Goal: Check status: Check status

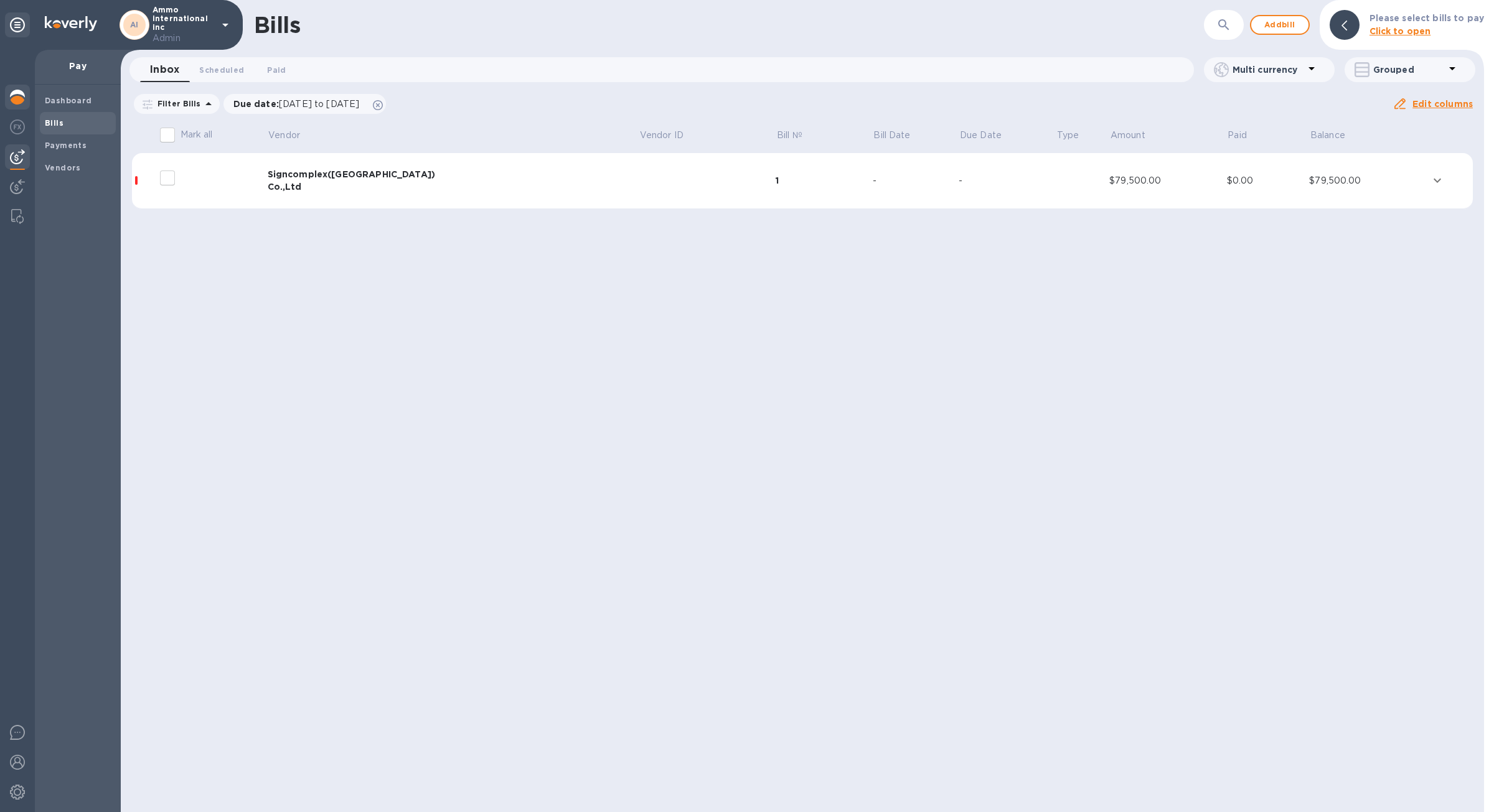
click at [18, 97] on img at bounding box center [17, 97] width 15 height 15
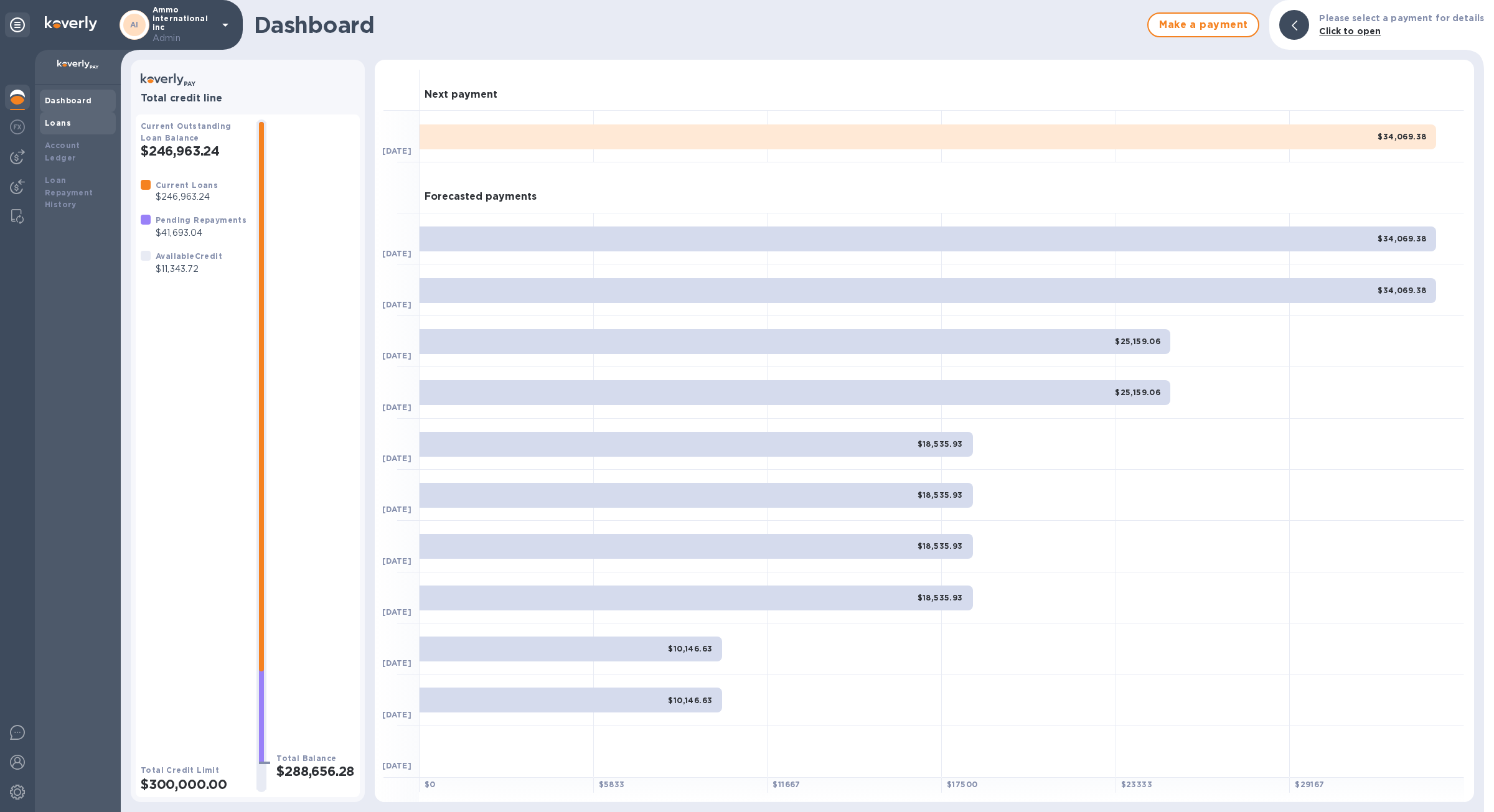
click at [83, 127] on div "Loans" at bounding box center [78, 123] width 66 height 12
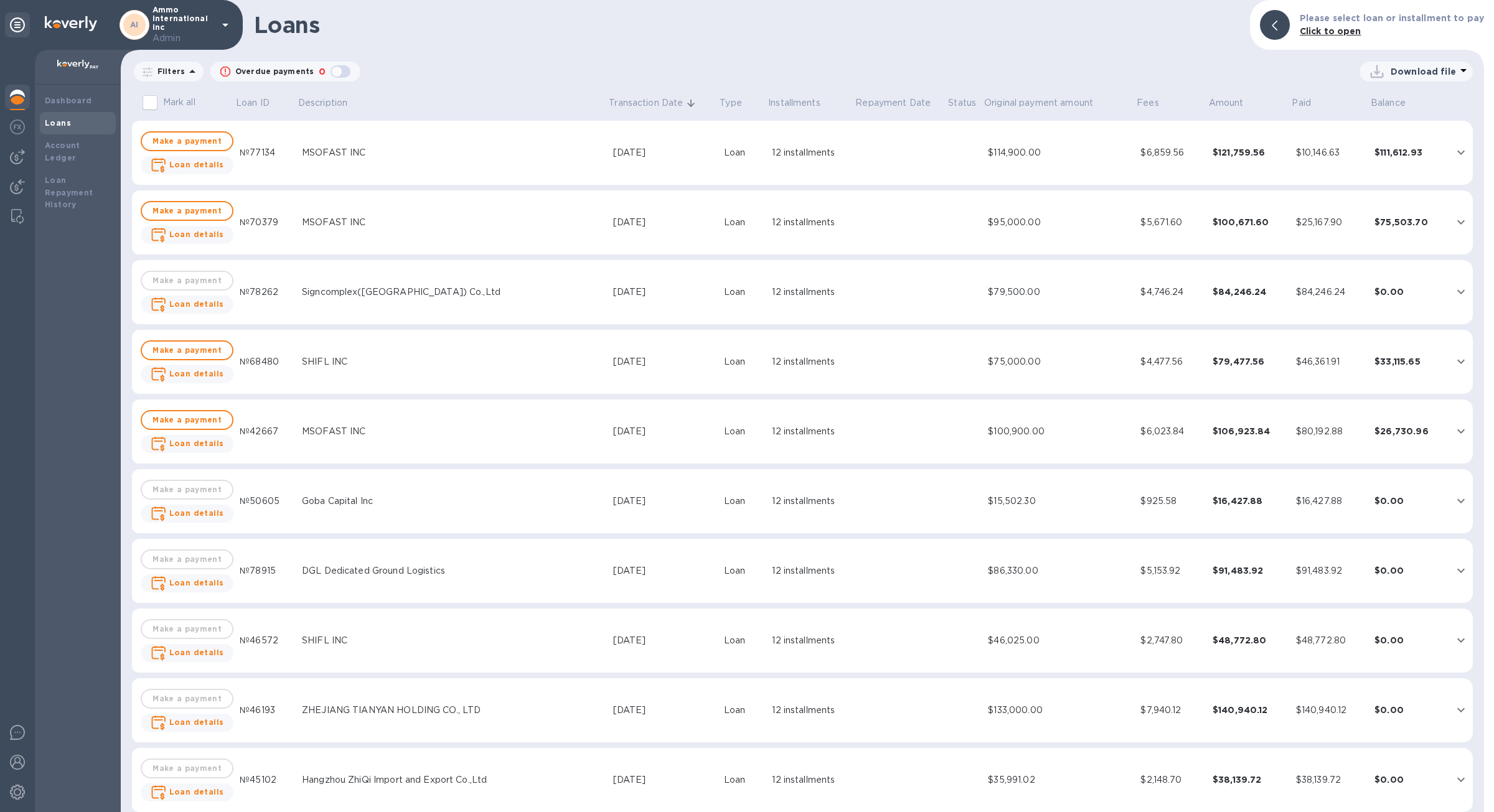
click at [1089, 163] on td "$114,900.00" at bounding box center [1059, 153] width 152 height 64
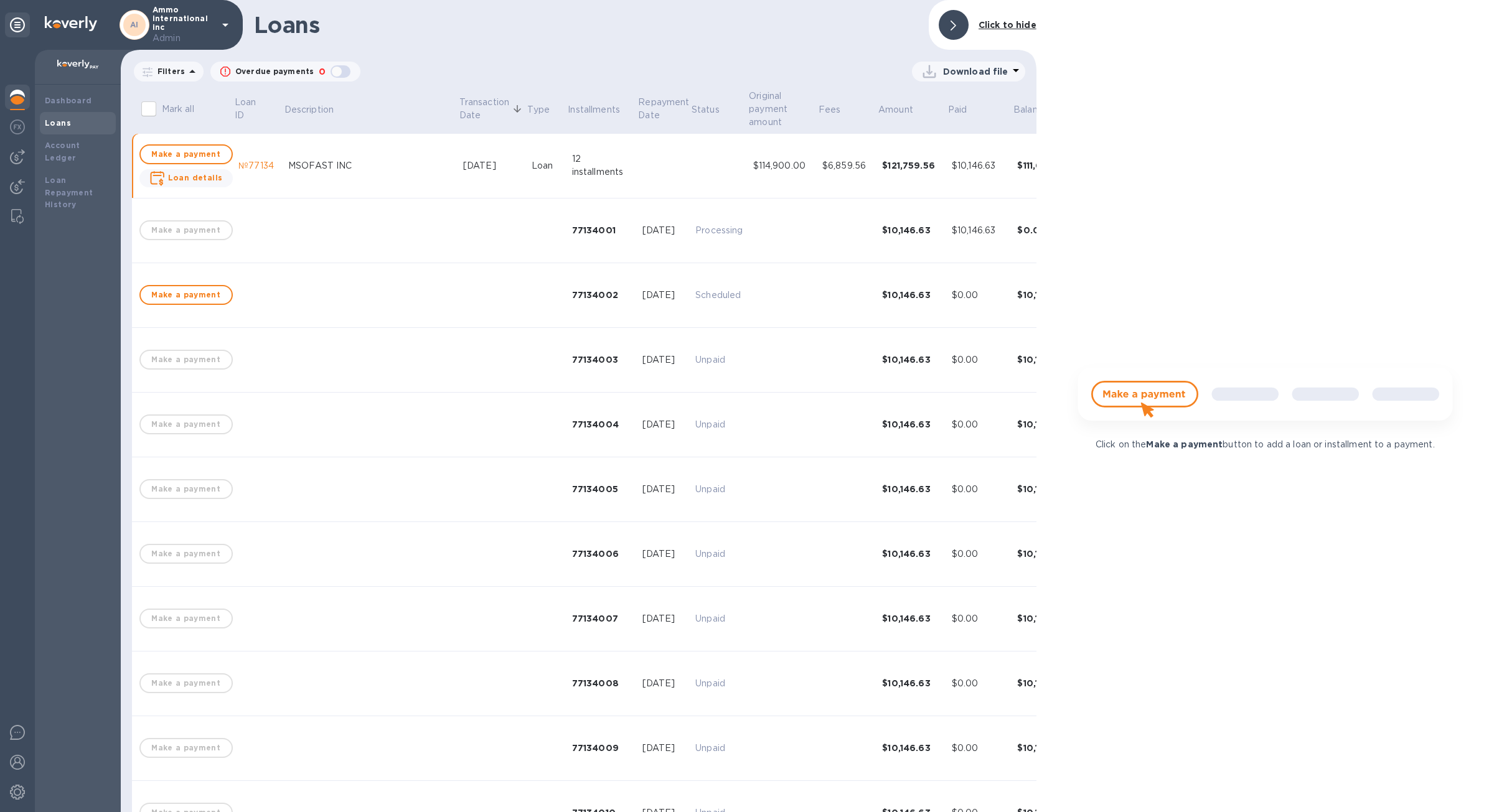
click at [877, 174] on td "$121,759.56" at bounding box center [912, 166] width 69 height 64
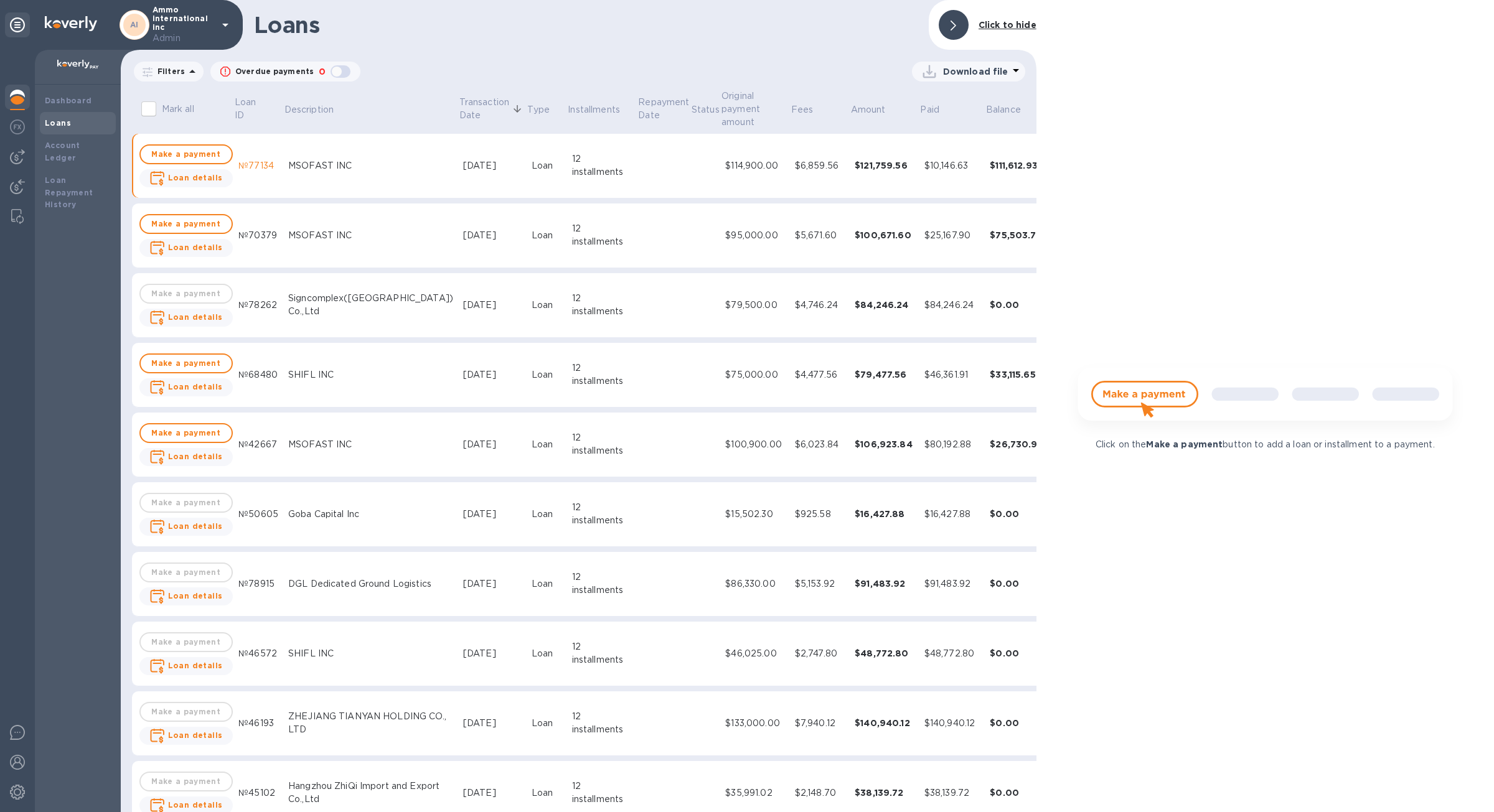
click at [985, 388] on td "$33,115.65" at bounding box center [1017, 375] width 64 height 64
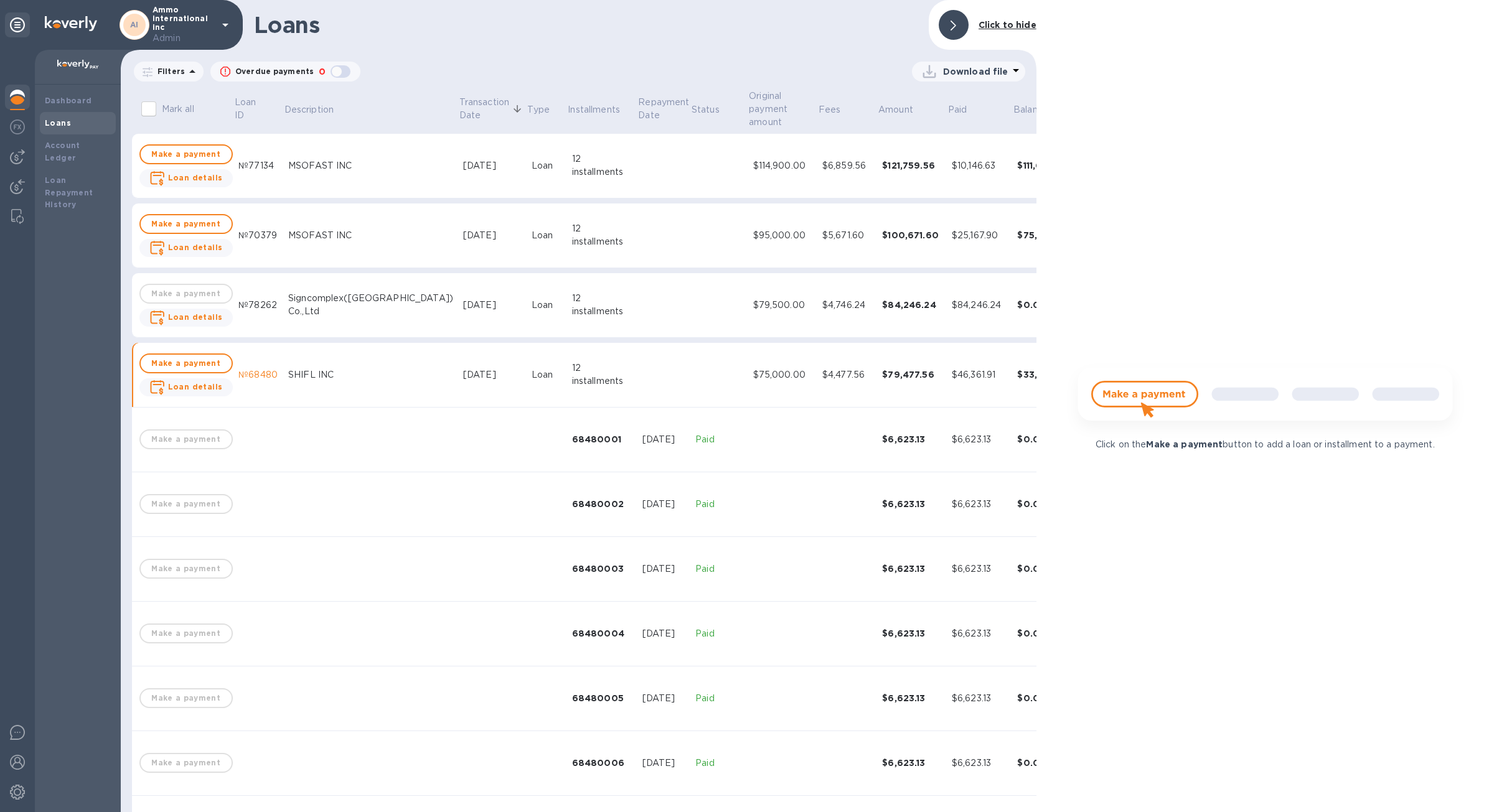
click at [748, 367] on td "$75,000.00" at bounding box center [783, 375] width 69 height 64
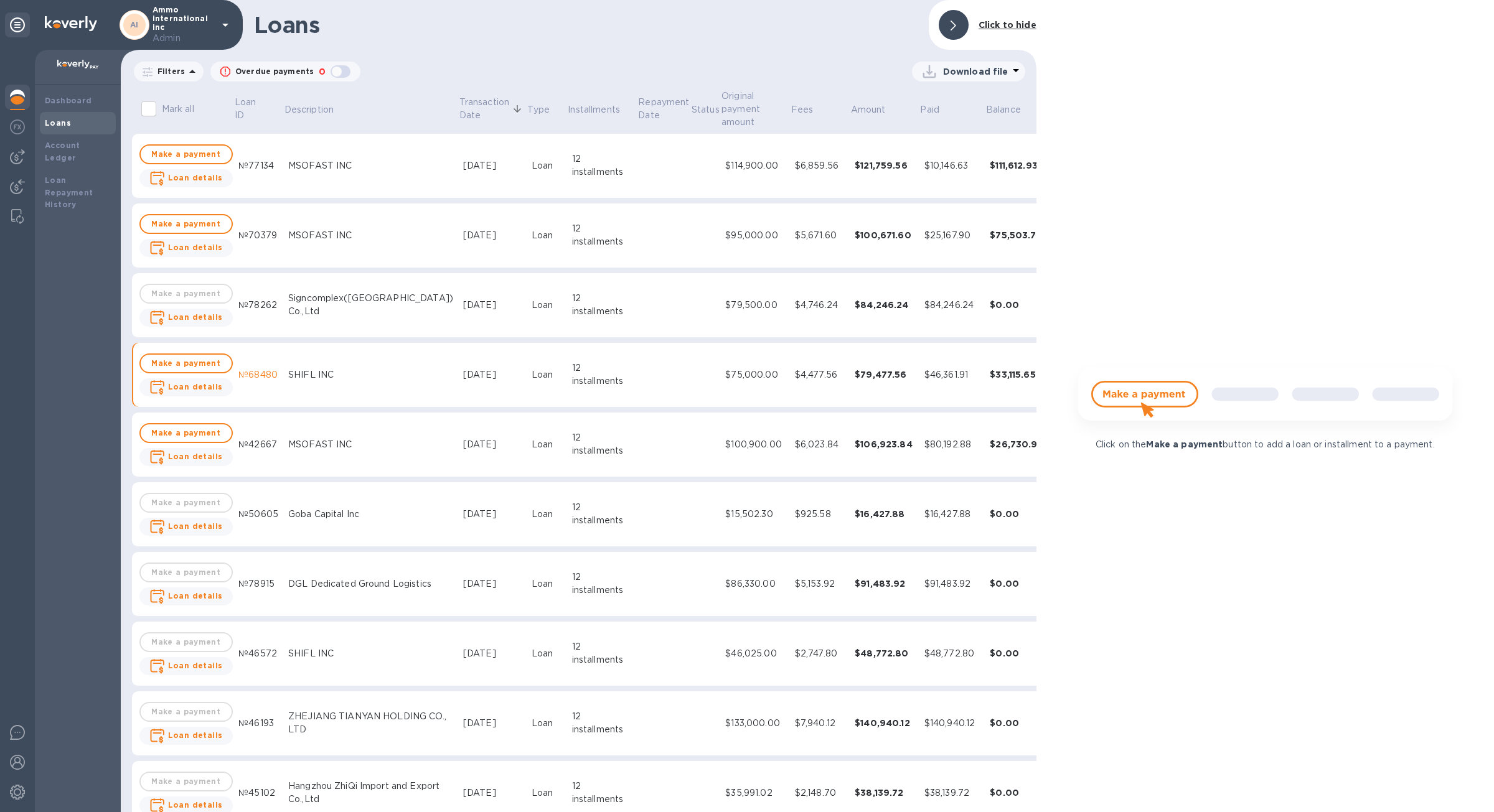
click at [919, 291] on td "$84,246.24" at bounding box center [952, 305] width 65 height 64
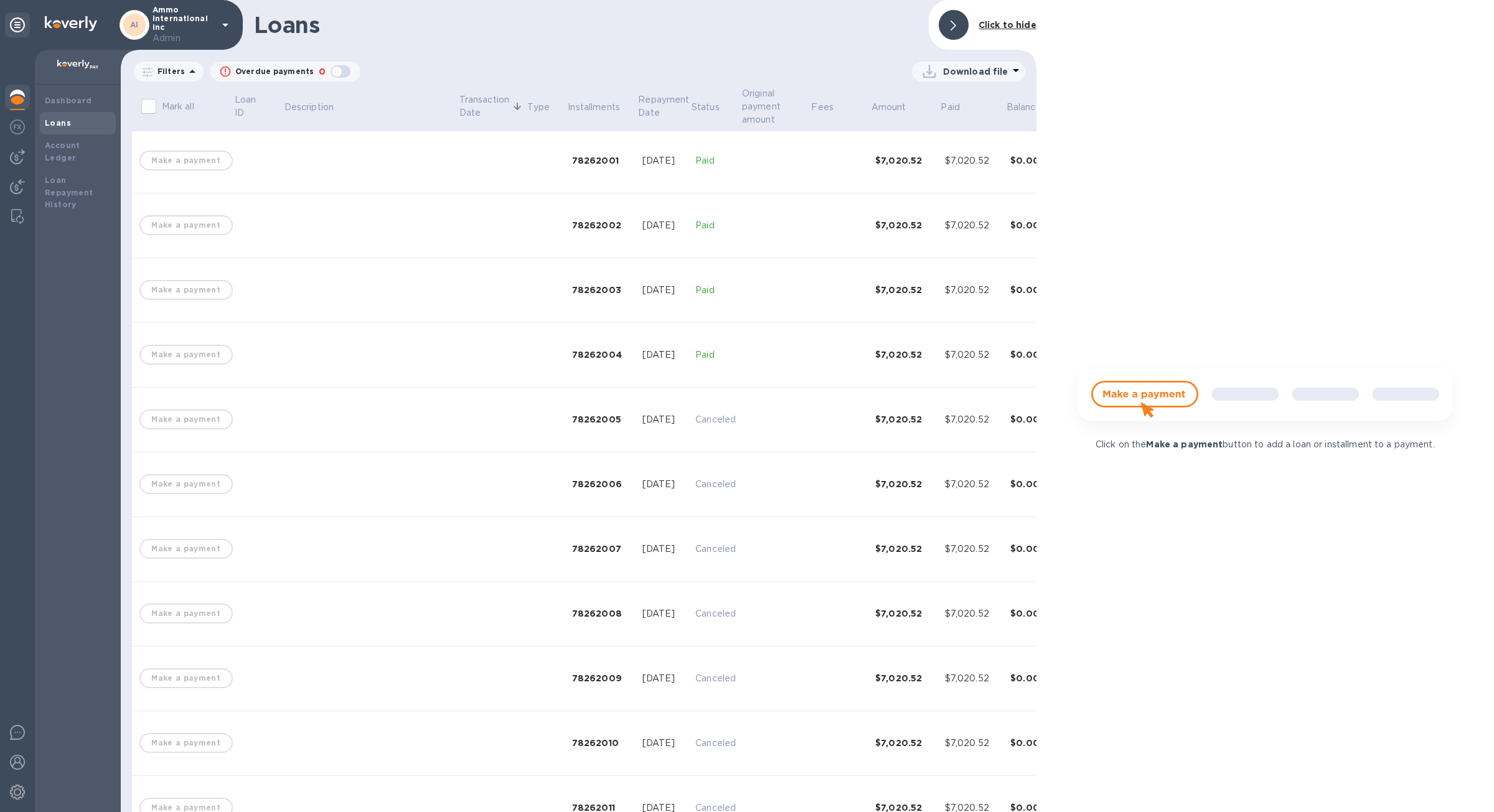
scroll to position [197, 0]
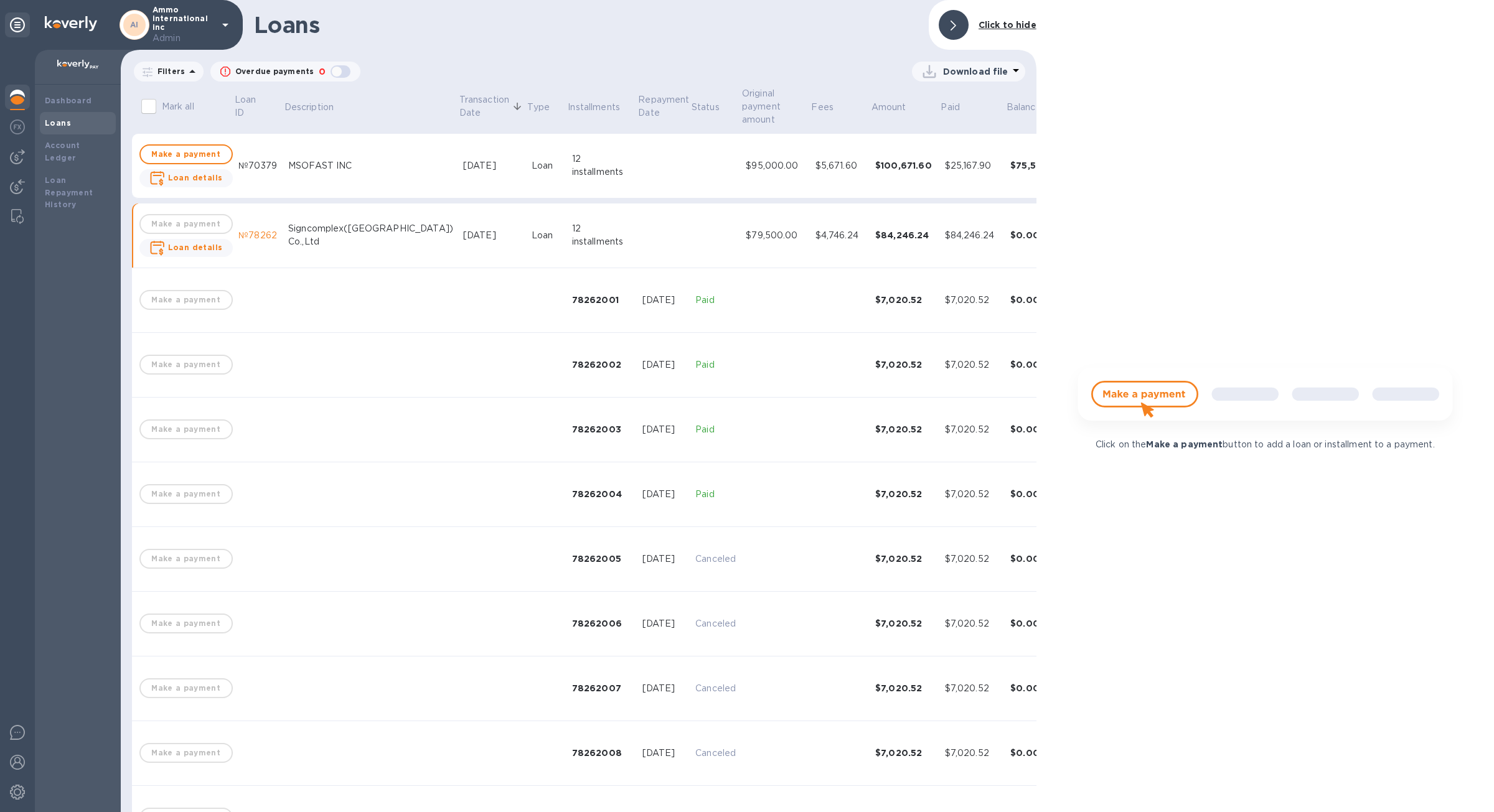
scroll to position [54, 0]
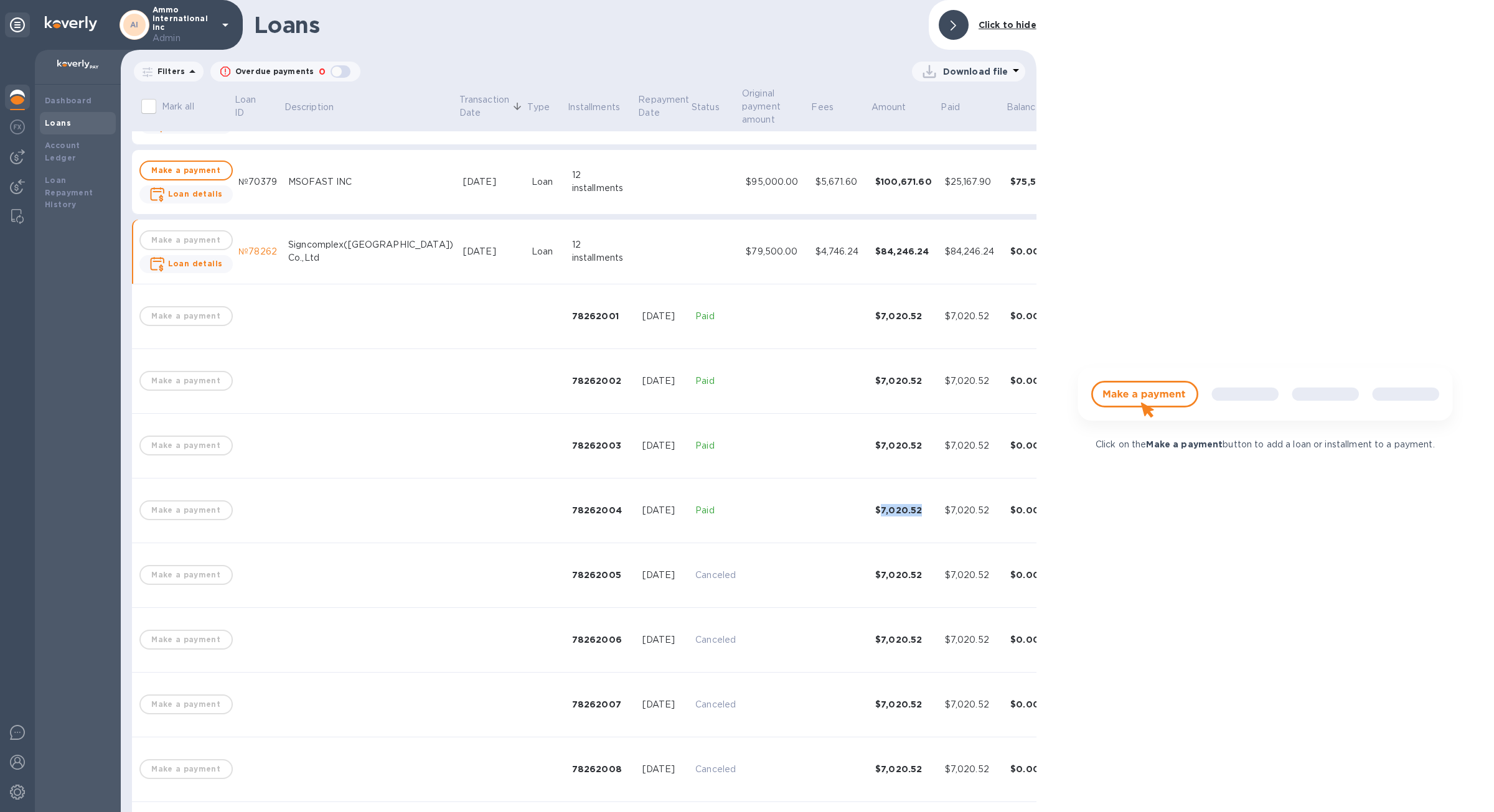
drag, startPoint x: 859, startPoint y: 513, endPoint x: 816, endPoint y: 514, distance: 43.0
click at [875, 514] on div "$7,020.52" at bounding box center [905, 510] width 60 height 12
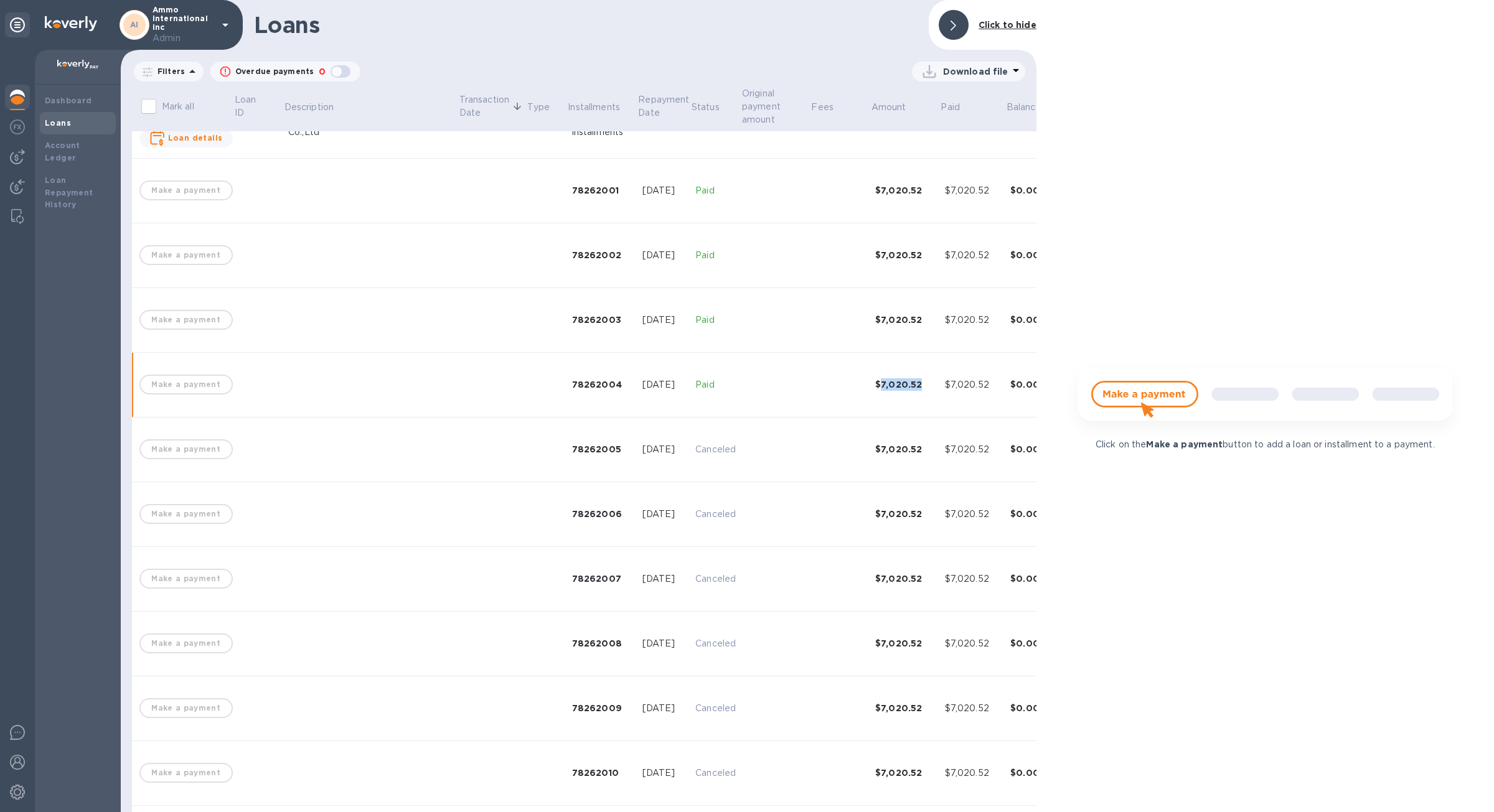
scroll to position [177, 0]
click at [940, 432] on td "$7,020.52" at bounding box center [972, 451] width 65 height 64
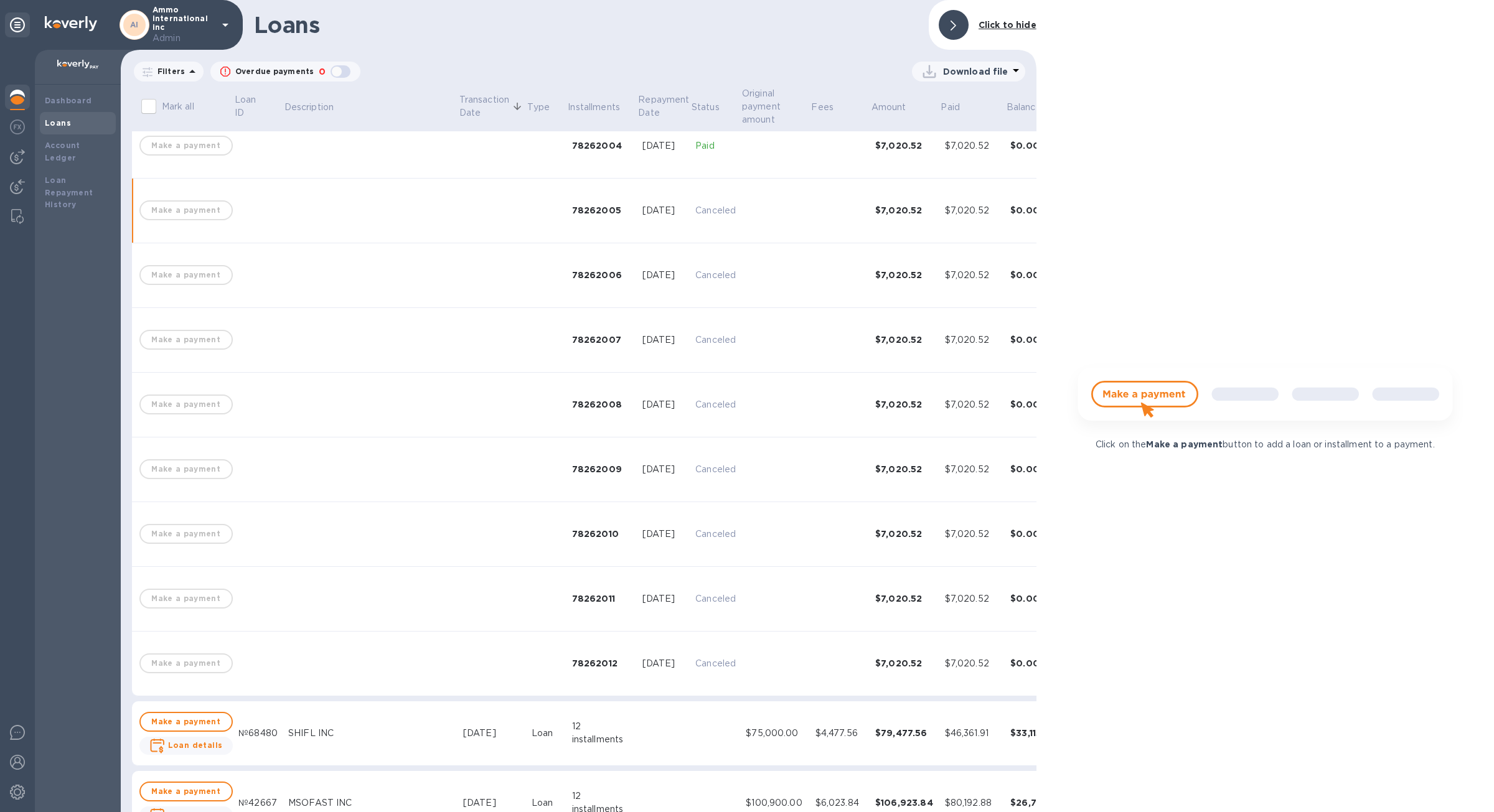
click at [870, 387] on td "$7,020.52" at bounding box center [904, 405] width 69 height 64
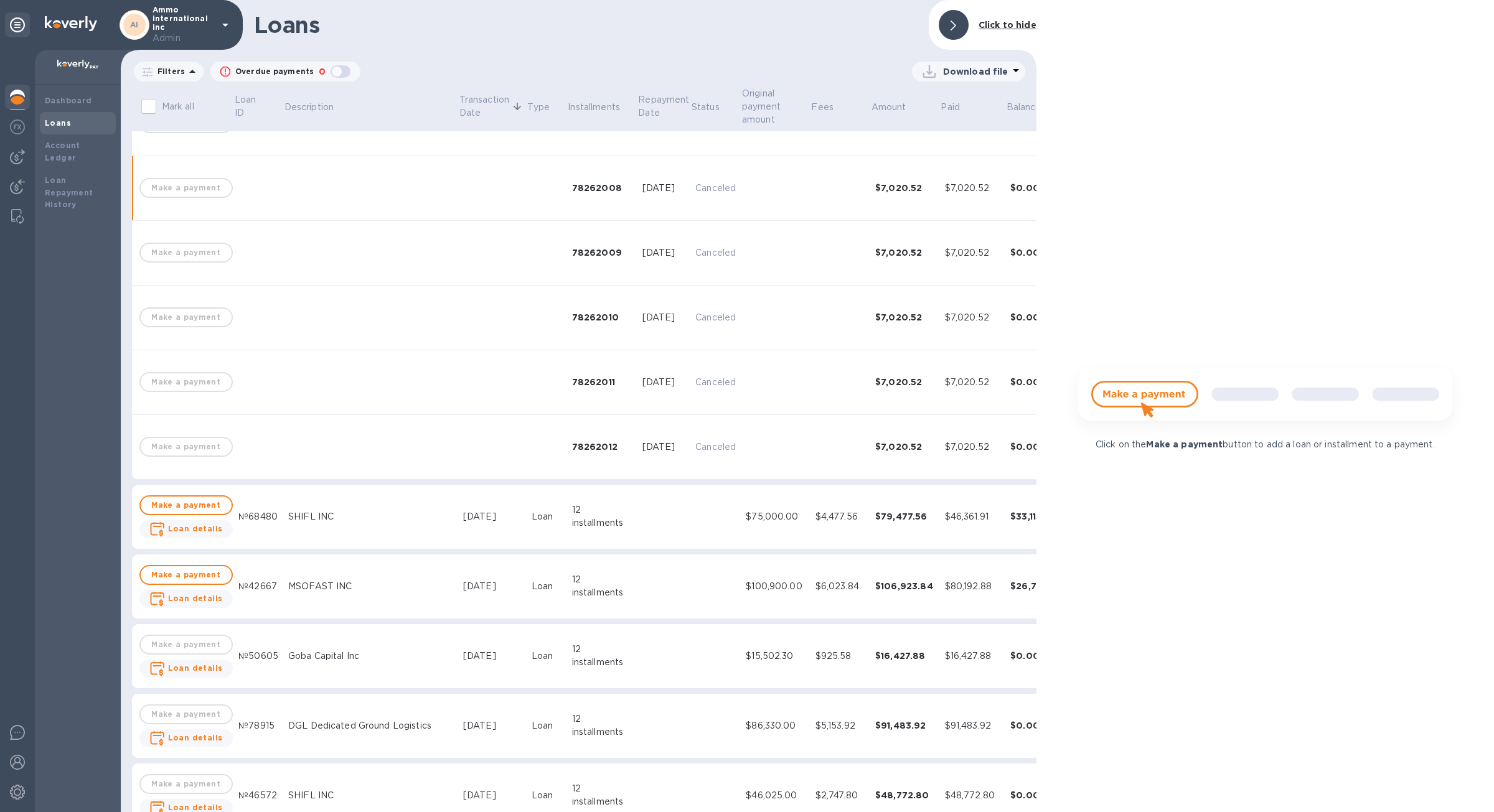
scroll to position [640, 0]
